Goal: Task Accomplishment & Management: Manage account settings

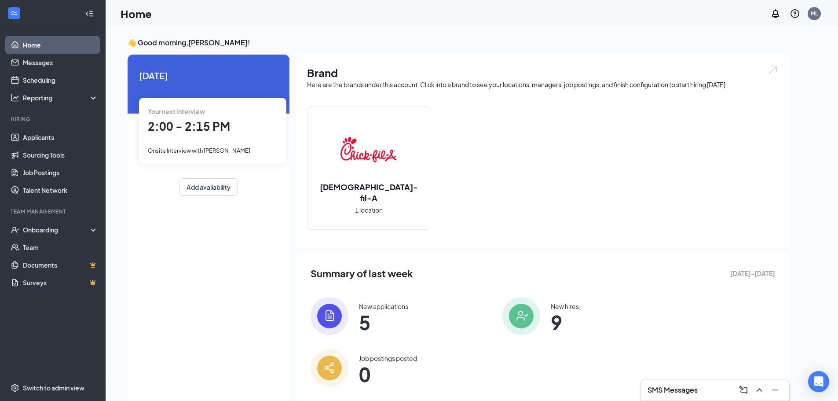
click at [144, 121] on div "Your next interview 2:00 - 2:15 PM Onsite Interview with [PERSON_NAME]" at bounding box center [212, 131] width 147 height 66
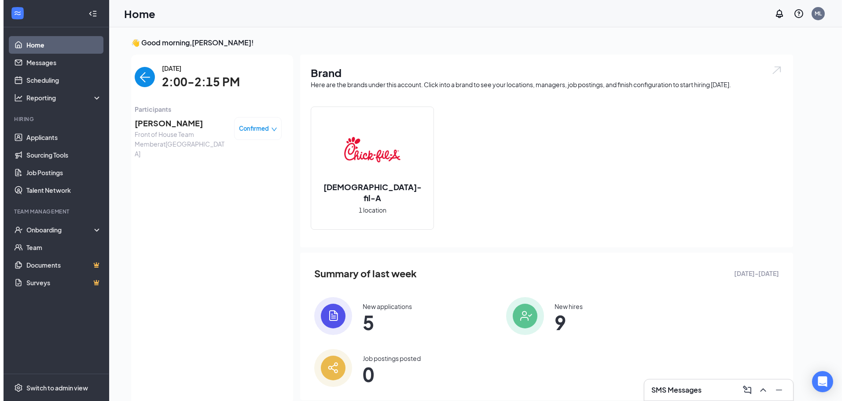
scroll to position [4, 0]
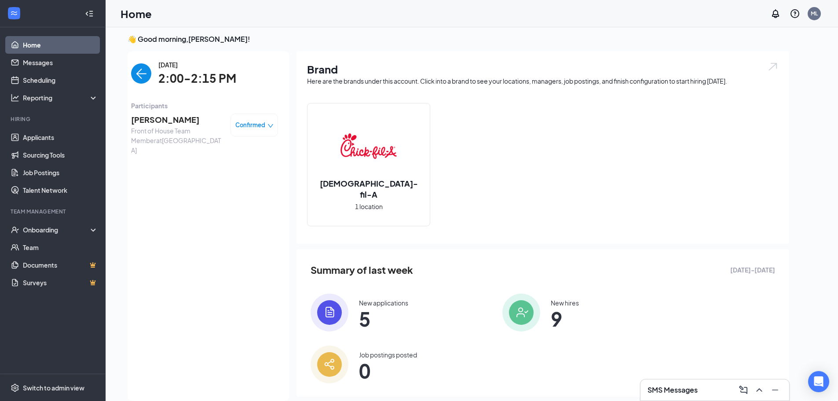
click at [144, 121] on span "[PERSON_NAME]" at bounding box center [177, 120] width 92 height 12
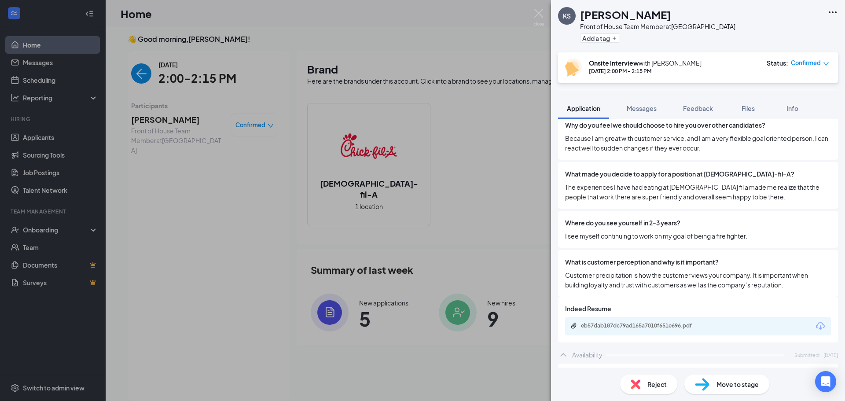
scroll to position [704, 0]
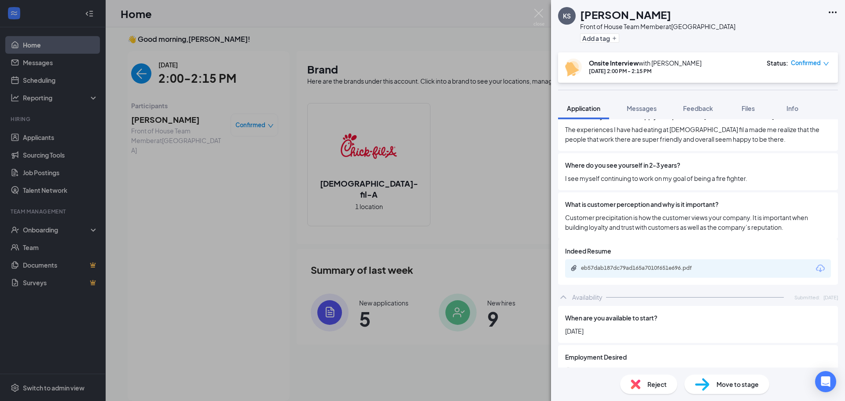
click at [654, 264] on div "eb57dab187dc79ad165a7010f651e696.pdf" at bounding box center [698, 268] width 266 height 18
click at [656, 264] on div "eb57dab187dc79ad165a7010f651e696.pdf" at bounding box center [642, 267] width 123 height 7
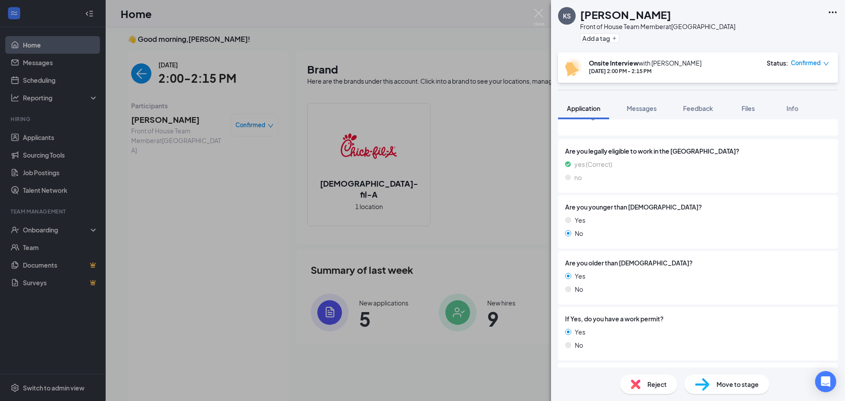
scroll to position [88, 0]
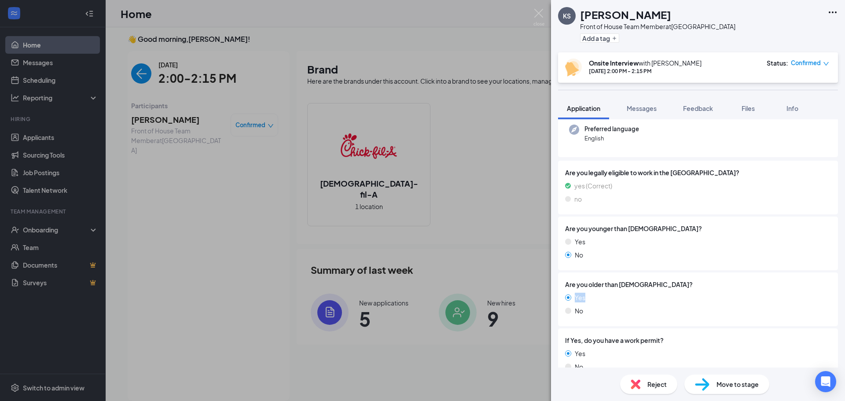
drag, startPoint x: 576, startPoint y: 301, endPoint x: 606, endPoint y: 302, distance: 30.4
click at [606, 302] on div "Yes" at bounding box center [698, 298] width 266 height 10
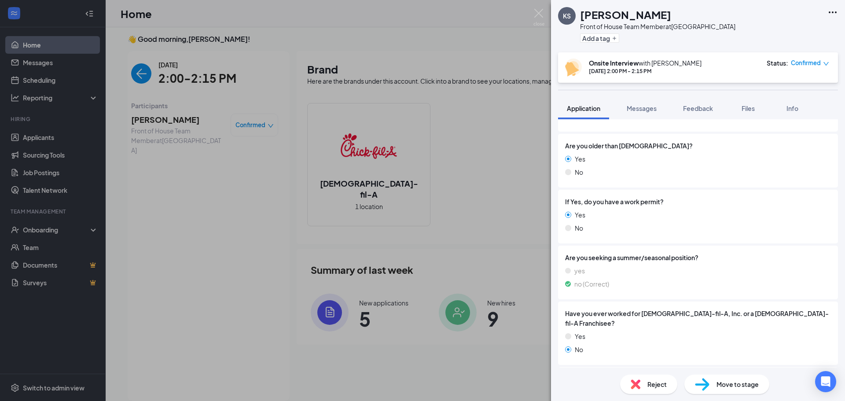
scroll to position [132, 0]
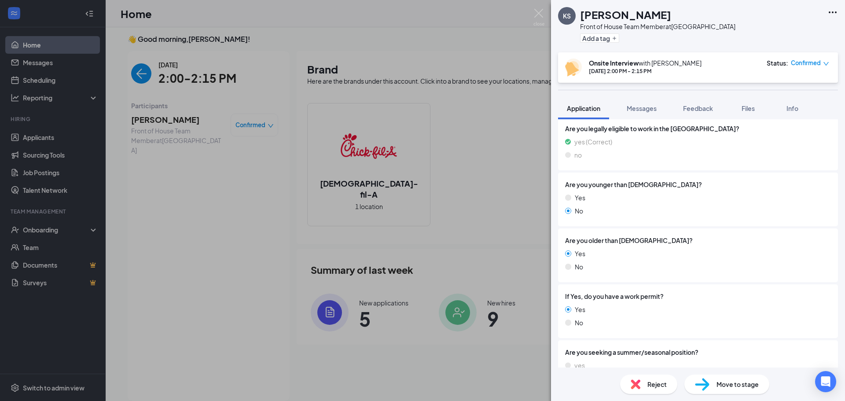
drag, startPoint x: 607, startPoint y: 207, endPoint x: 586, endPoint y: 206, distance: 21.6
click at [586, 206] on div "No" at bounding box center [698, 211] width 266 height 10
drag, startPoint x: 670, startPoint y: 180, endPoint x: 569, endPoint y: 193, distance: 101.2
click at [569, 193] on div "Are you younger than [DEMOGRAPHIC_DATA]? Yes No" at bounding box center [698, 200] width 266 height 40
click at [619, 246] on div "Are you older than [DEMOGRAPHIC_DATA]? Yes No" at bounding box center [698, 255] width 266 height 40
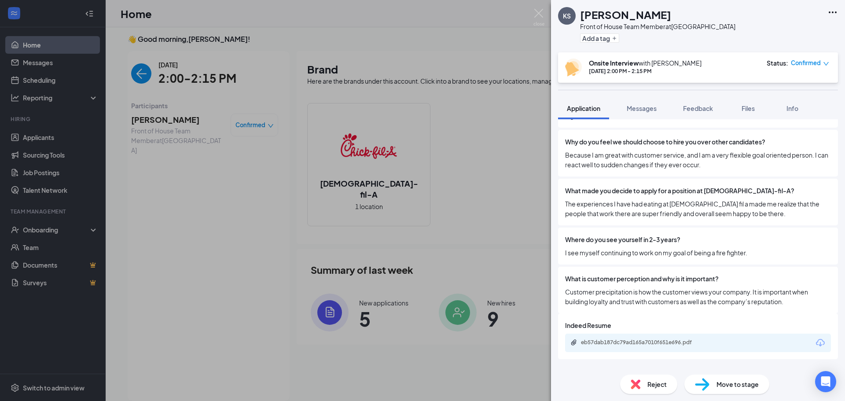
scroll to position [732, 0]
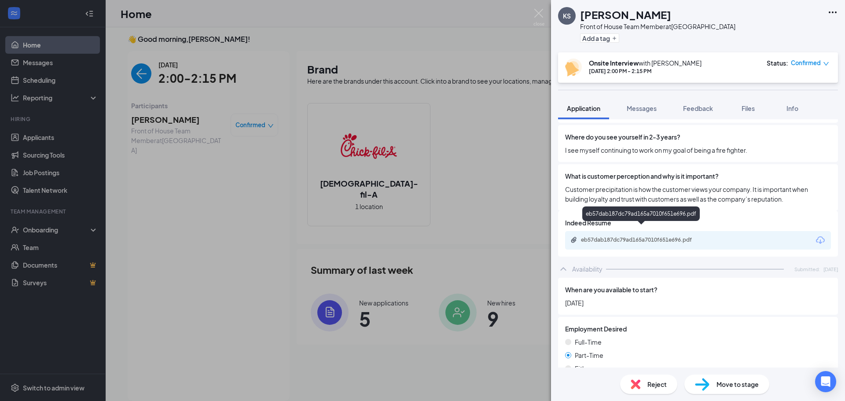
click at [678, 236] on div "eb57dab187dc79ad165a7010f651e696.pdf" at bounding box center [642, 239] width 123 height 7
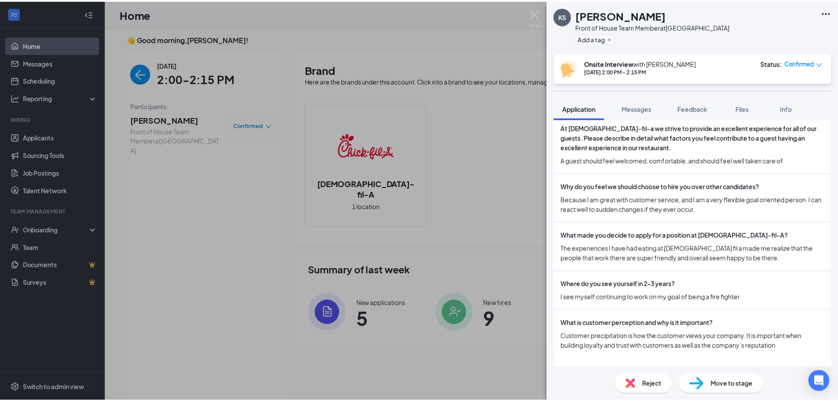
scroll to position [512, 0]
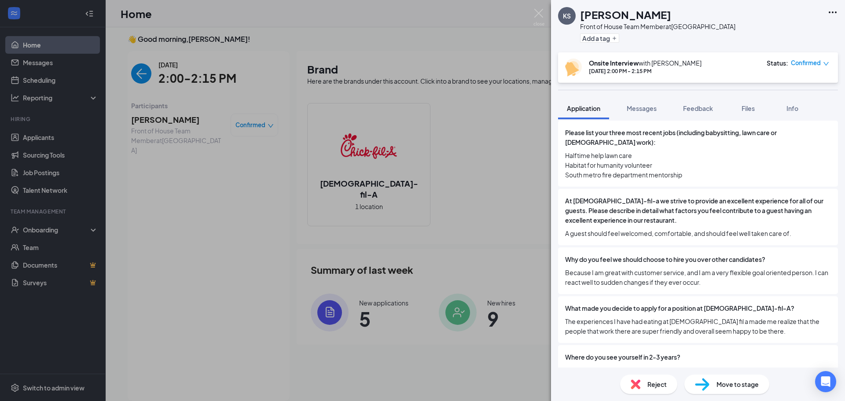
click at [95, 96] on div "KS [PERSON_NAME] Front of House Team Member at [GEOGRAPHIC_DATA] Add a tag Onsi…" at bounding box center [422, 200] width 845 height 401
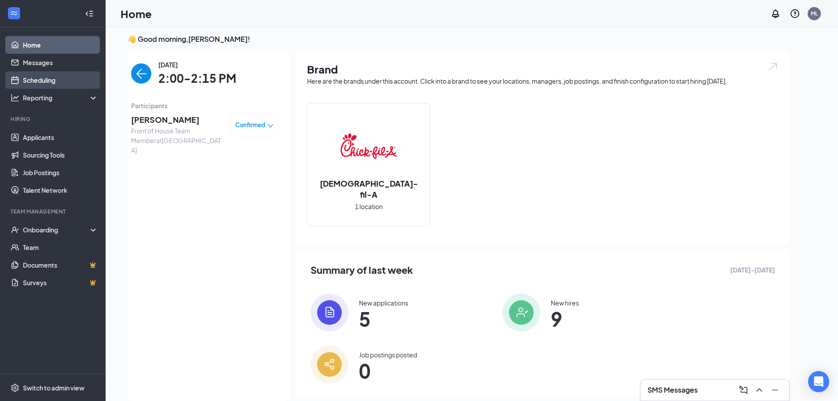
click at [72, 73] on link "Scheduling" at bounding box center [60, 80] width 75 height 18
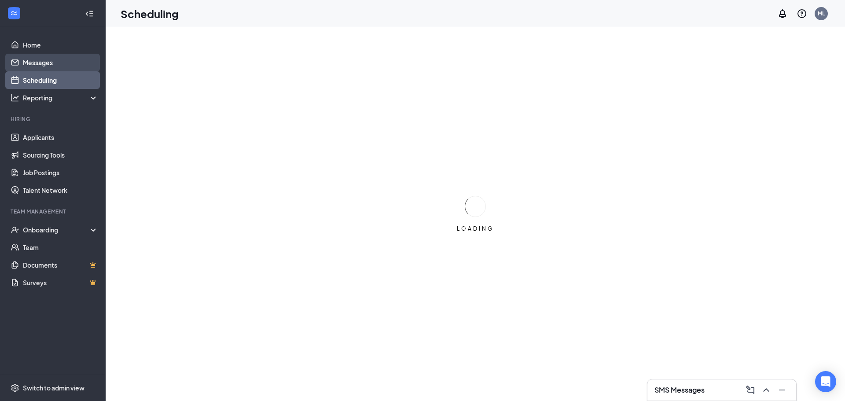
click at [74, 69] on link "Messages" at bounding box center [60, 63] width 75 height 18
